Goal: Navigation & Orientation: Find specific page/section

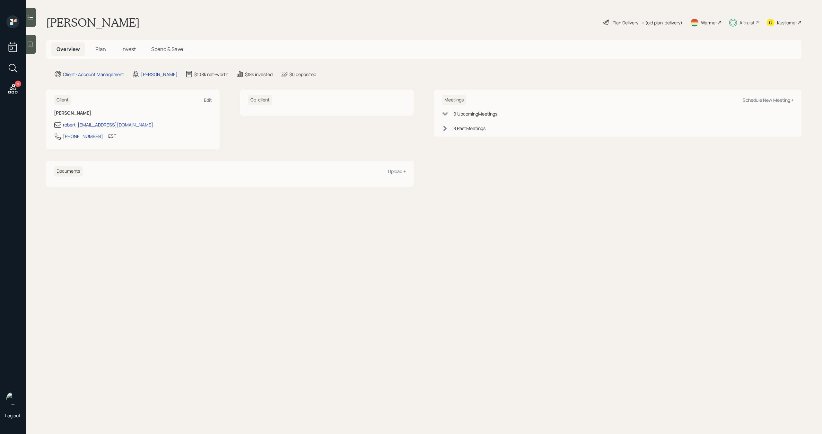
click at [756, 21] on icon at bounding box center [758, 23] width 4 height 4
